Goal: Task Accomplishment & Management: Manage account settings

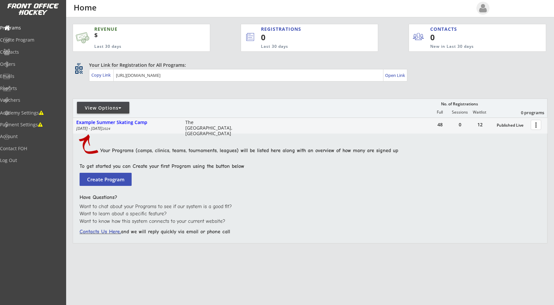
click at [297, 92] on div "REVENUE $ Last 30 days REGISTRATIONS 0 Last 30 days CONTACTS 0 New in Last 30 d…" at bounding box center [310, 164] width 474 height 294
click at [43, 111] on div "Academy Settings" at bounding box center [31, 113] width 59 height 5
select select ""USD""
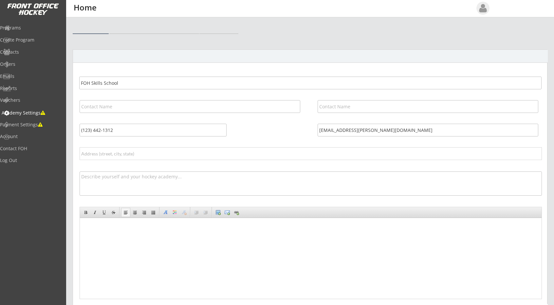
select select ""USD""
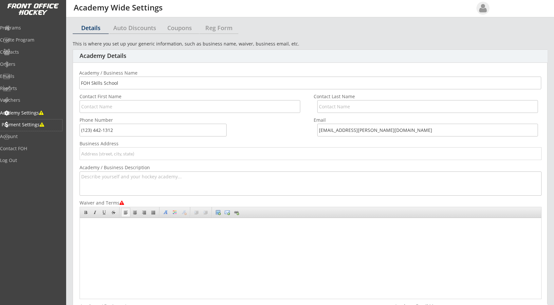
click at [46, 123] on div "Payment Settings" at bounding box center [31, 124] width 59 height 5
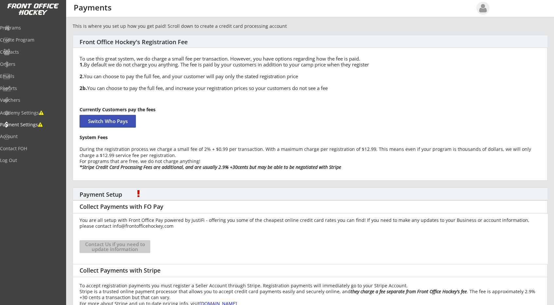
click at [235, 208] on div "Collect Payments with FO Pay" at bounding box center [310, 206] width 474 height 13
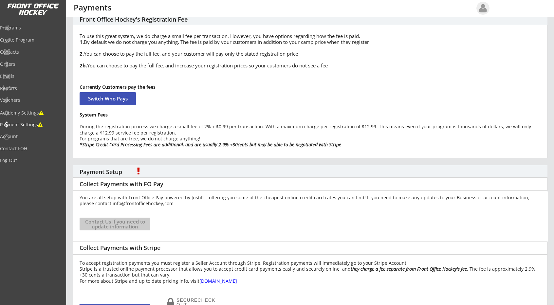
scroll to position [33, 0]
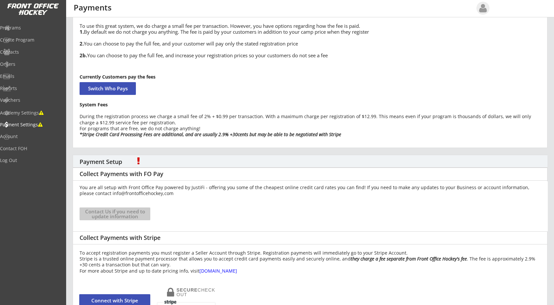
click at [177, 192] on div "You are all setup with Front Office Pay powered by JustiFi - offering you some …" at bounding box center [310, 191] width 461 height 12
